Goal: Find specific page/section

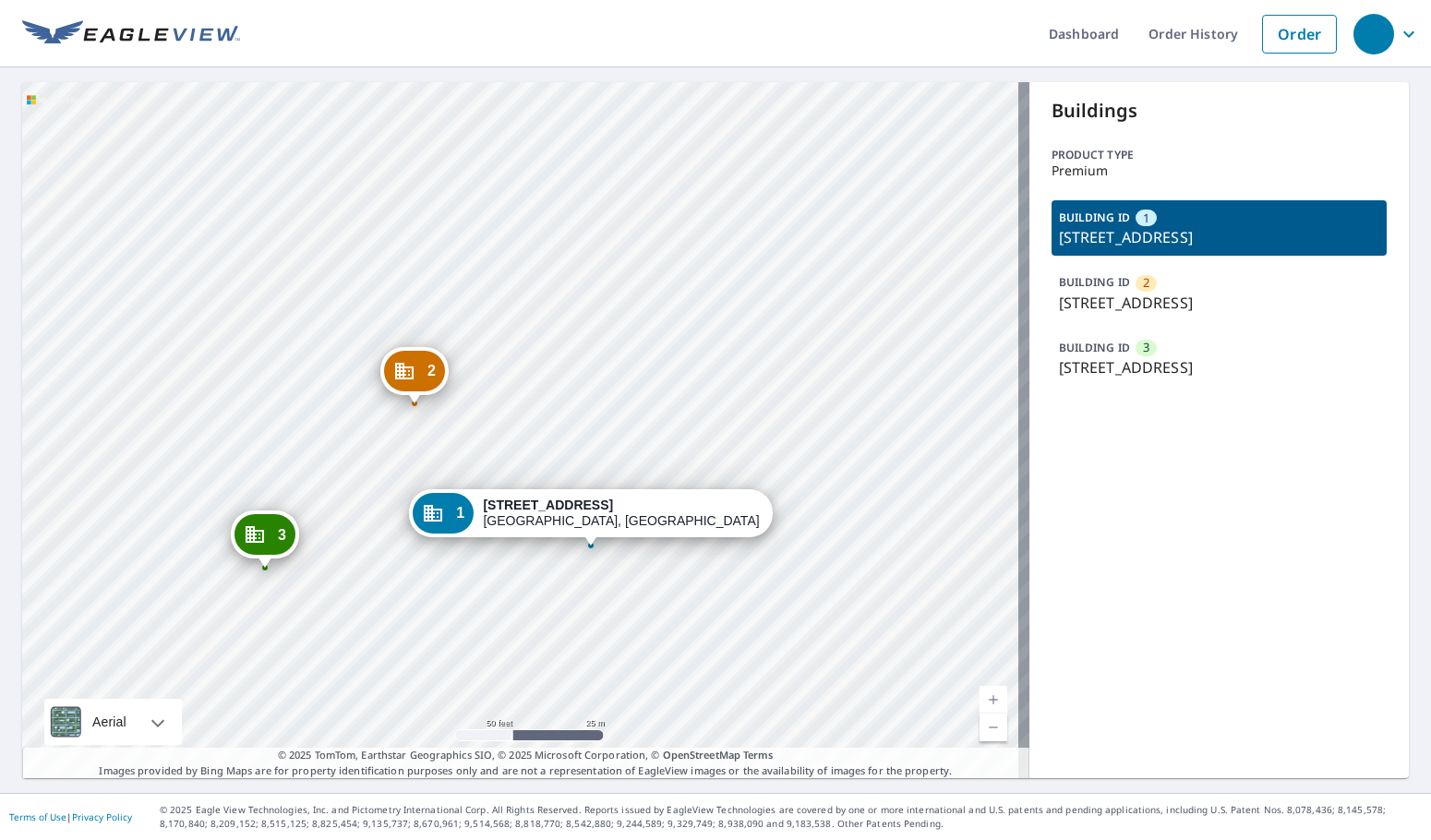
click at [1101, 299] on p "[STREET_ADDRESS]" at bounding box center [1220, 303] width 321 height 22
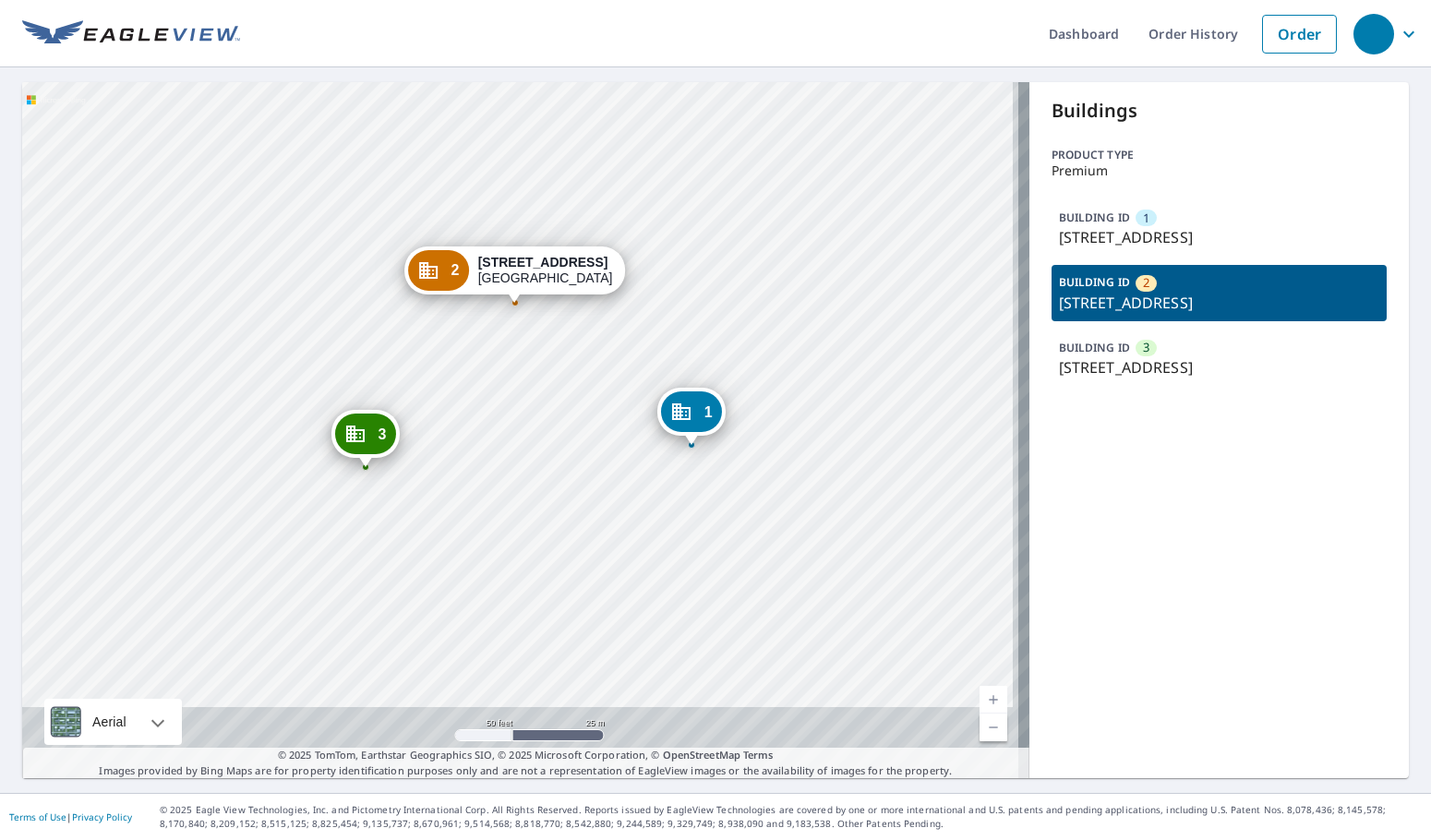
drag, startPoint x: 492, startPoint y: 549, endPoint x: 486, endPoint y: 491, distance: 58.3
click at [486, 491] on div "[GEOGRAPHIC_DATA][STREET_ADDRESS] [GEOGRAPHIC_DATA][STREET_ADDRESS][STREET_ADDR…" at bounding box center [526, 430] width 1007 height 695
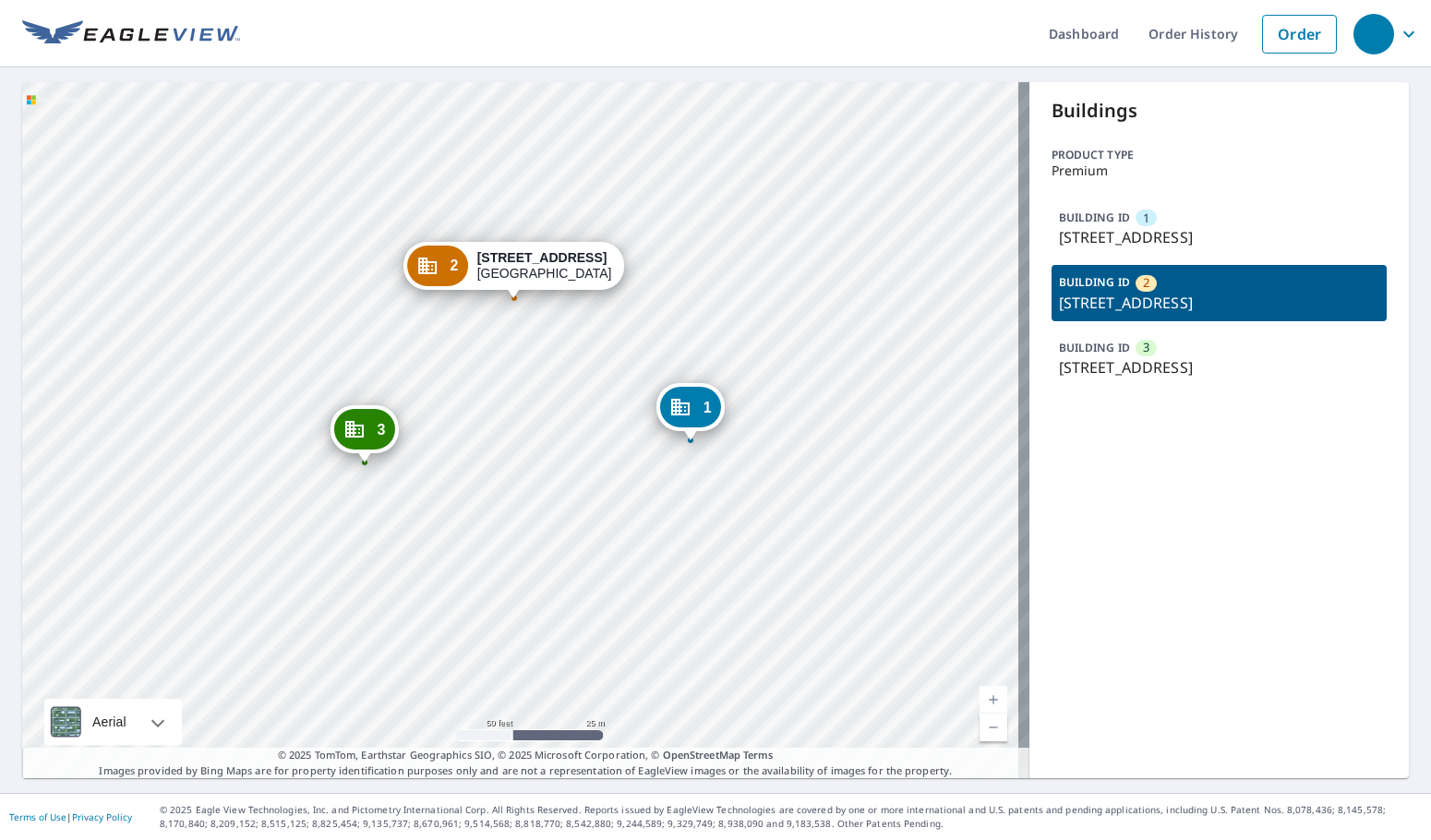
click at [239, 316] on div "[GEOGRAPHIC_DATA][STREET_ADDRESS] [GEOGRAPHIC_DATA][STREET_ADDRESS][STREET_ADDR…" at bounding box center [526, 430] width 1007 height 695
click at [240, 226] on div "[GEOGRAPHIC_DATA][STREET_ADDRESS] [GEOGRAPHIC_DATA][STREET_ADDRESS][STREET_ADDR…" at bounding box center [526, 430] width 1007 height 695
click at [212, 199] on div "[GEOGRAPHIC_DATA][STREET_ADDRESS] [GEOGRAPHIC_DATA][STREET_ADDRESS][STREET_ADDR…" at bounding box center [526, 430] width 1007 height 695
click at [193, 215] on div "[GEOGRAPHIC_DATA][STREET_ADDRESS] [GEOGRAPHIC_DATA][STREET_ADDRESS][STREET_ADDR…" at bounding box center [526, 430] width 1007 height 695
click at [726, 406] on div "[GEOGRAPHIC_DATA][STREET_ADDRESS] [GEOGRAPHIC_DATA][STREET_ADDRESS][STREET_ADDR…" at bounding box center [526, 430] width 1007 height 695
